Goal: Book appointment/travel/reservation

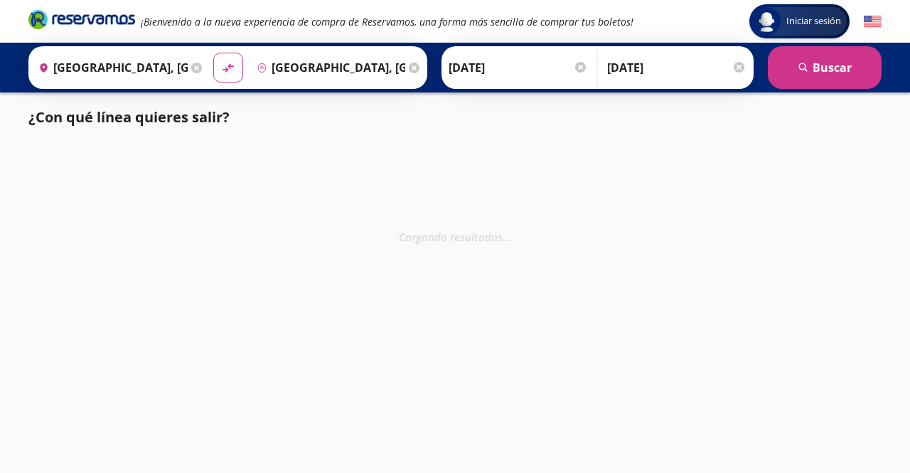
click at [876, 28] on img at bounding box center [873, 22] width 18 height 18
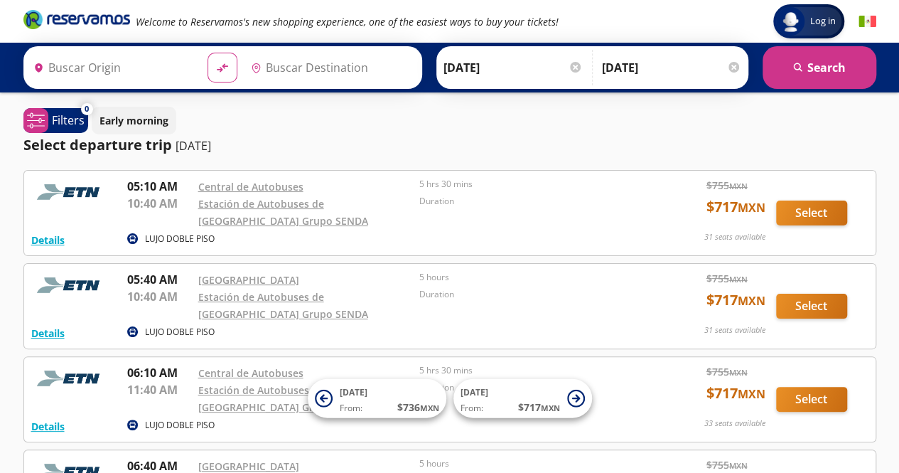
type input "[GEOGRAPHIC_DATA], [GEOGRAPHIC_DATA][PERSON_NAME]"
type input "[GEOGRAPHIC_DATA], [GEOGRAPHIC_DATA]"
click at [862, 26] on img at bounding box center [868, 22] width 18 height 18
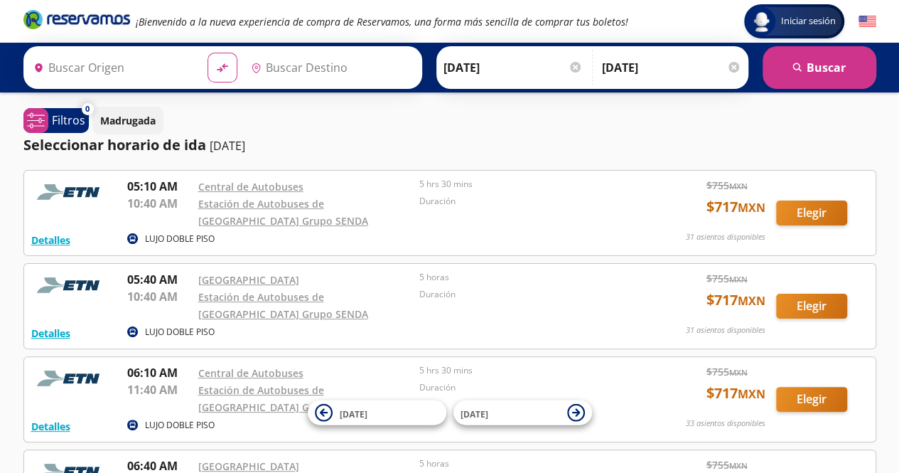
type input "[GEOGRAPHIC_DATA], [GEOGRAPHIC_DATA][PERSON_NAME]"
type input "[GEOGRAPHIC_DATA], [GEOGRAPHIC_DATA]"
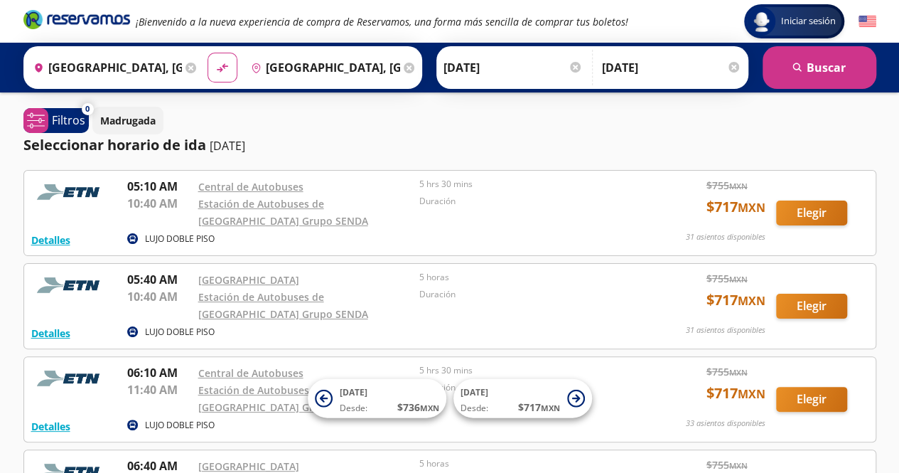
click at [731, 66] on div at bounding box center [734, 67] width 11 height 11
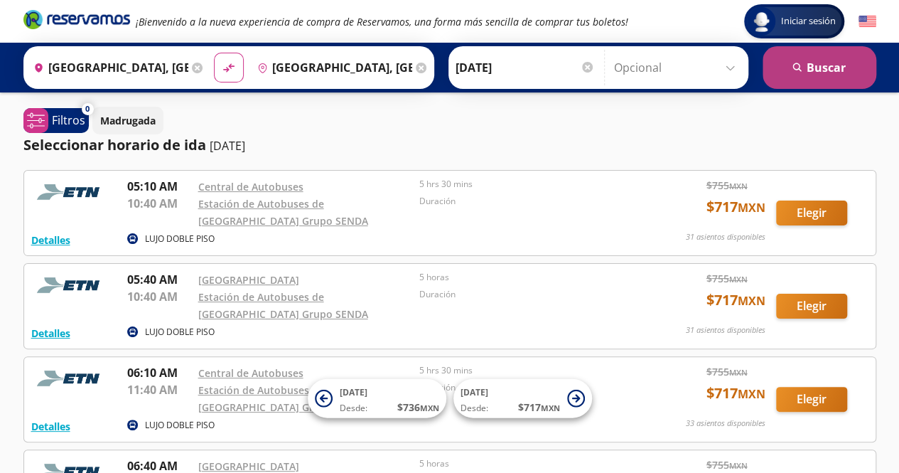
click at [811, 65] on button "search Buscar" at bounding box center [820, 67] width 114 height 43
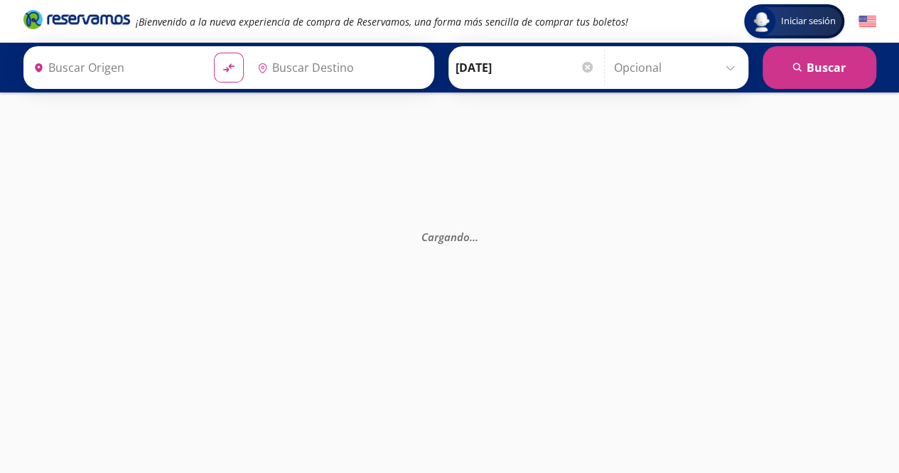
type input "[GEOGRAPHIC_DATA], [GEOGRAPHIC_DATA][PERSON_NAME]"
type input "[GEOGRAPHIC_DATA], [GEOGRAPHIC_DATA]"
